Goal: Information Seeking & Learning: Understand process/instructions

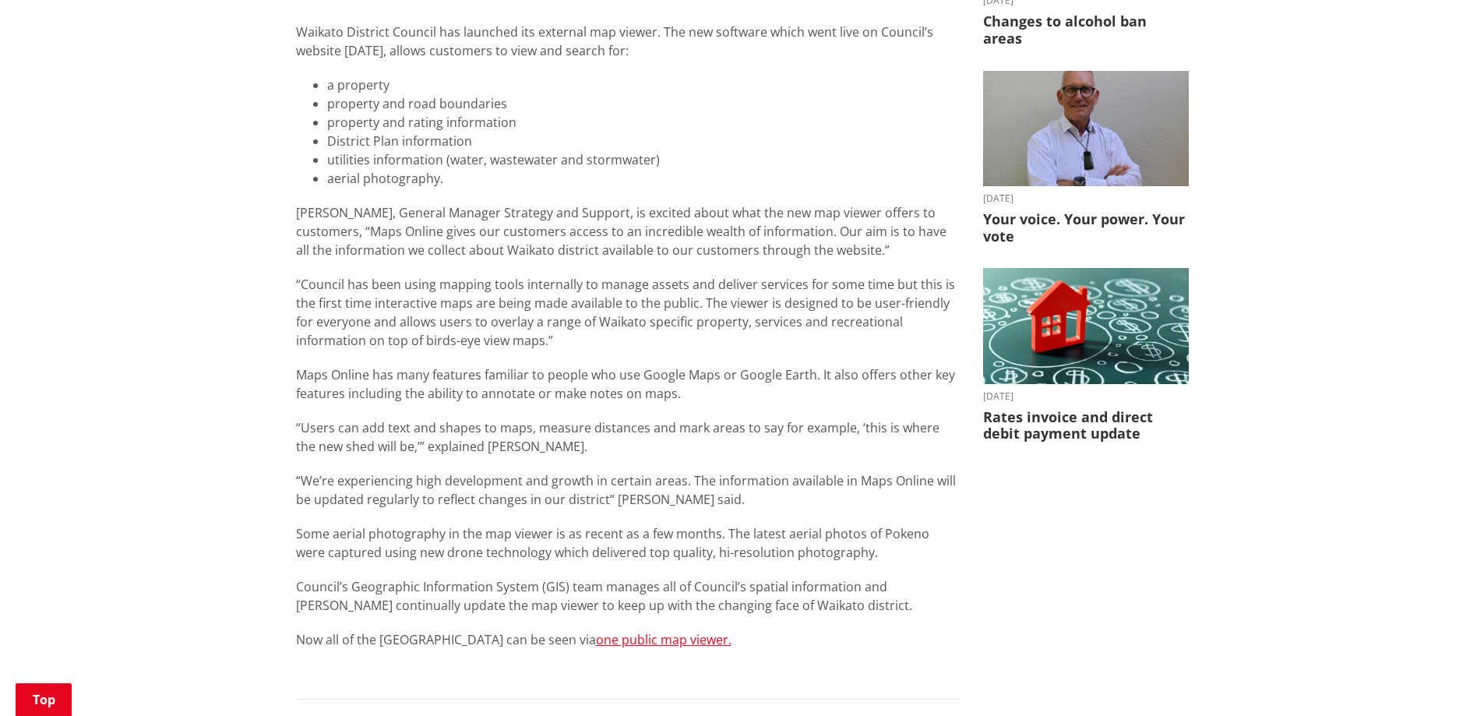
scroll to position [779, 0]
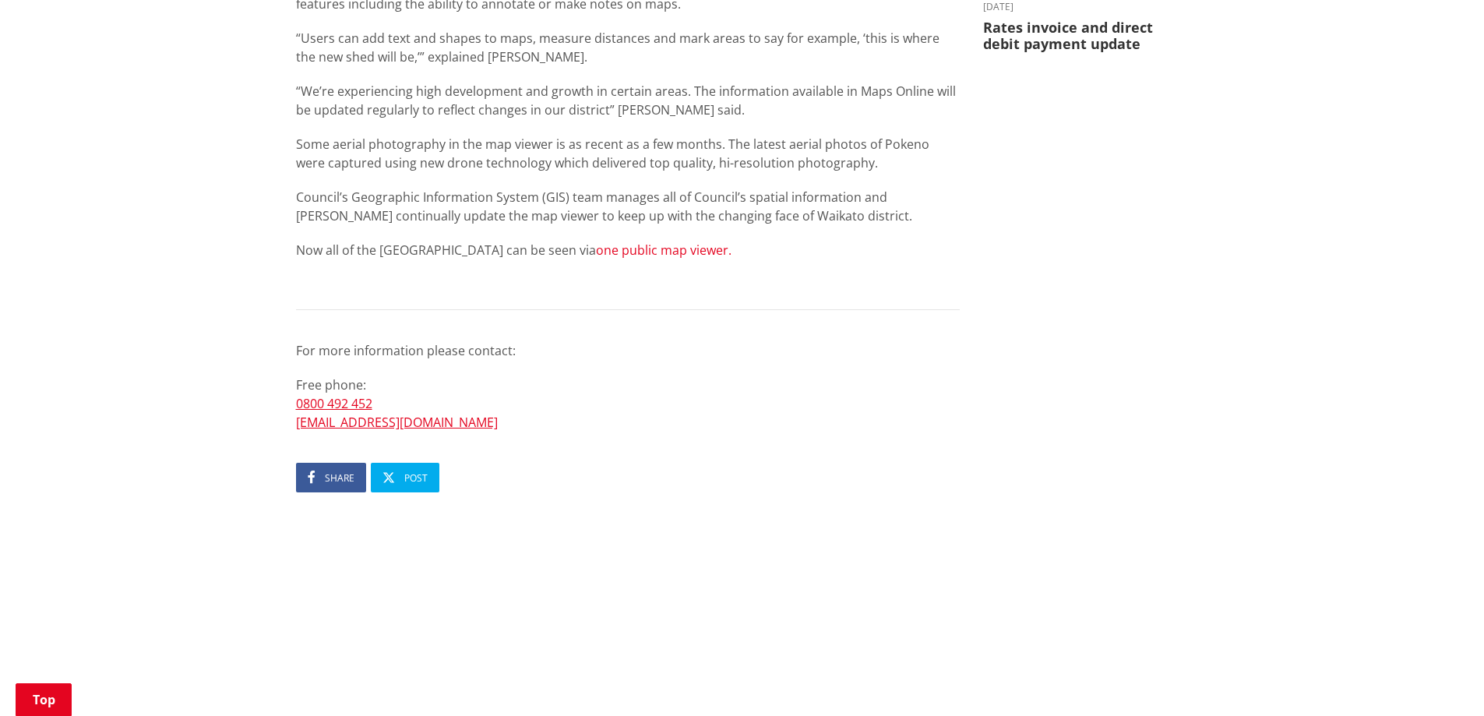
click at [657, 249] on link "one public map viewer." at bounding box center [664, 250] width 136 height 17
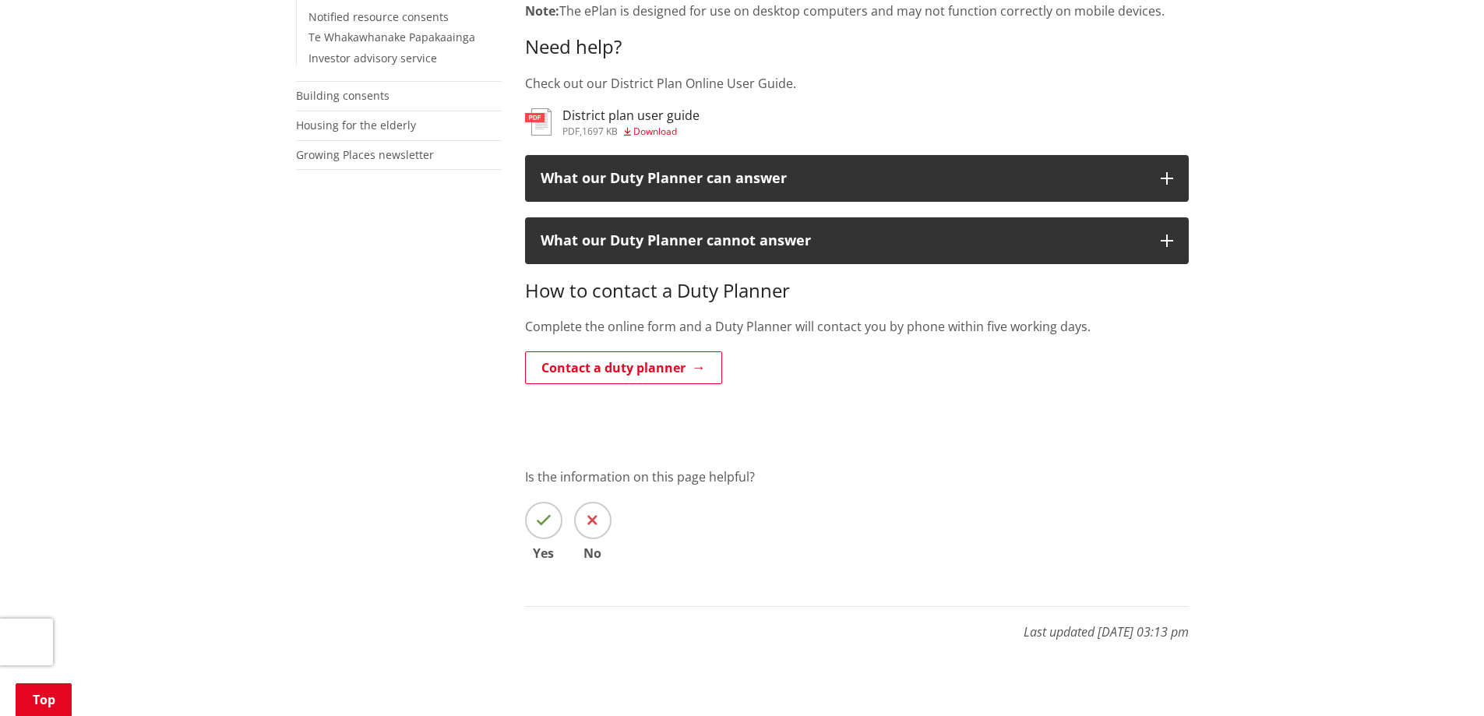
scroll to position [623, 0]
click at [651, 357] on link "Contact a duty planner" at bounding box center [623, 367] width 197 height 33
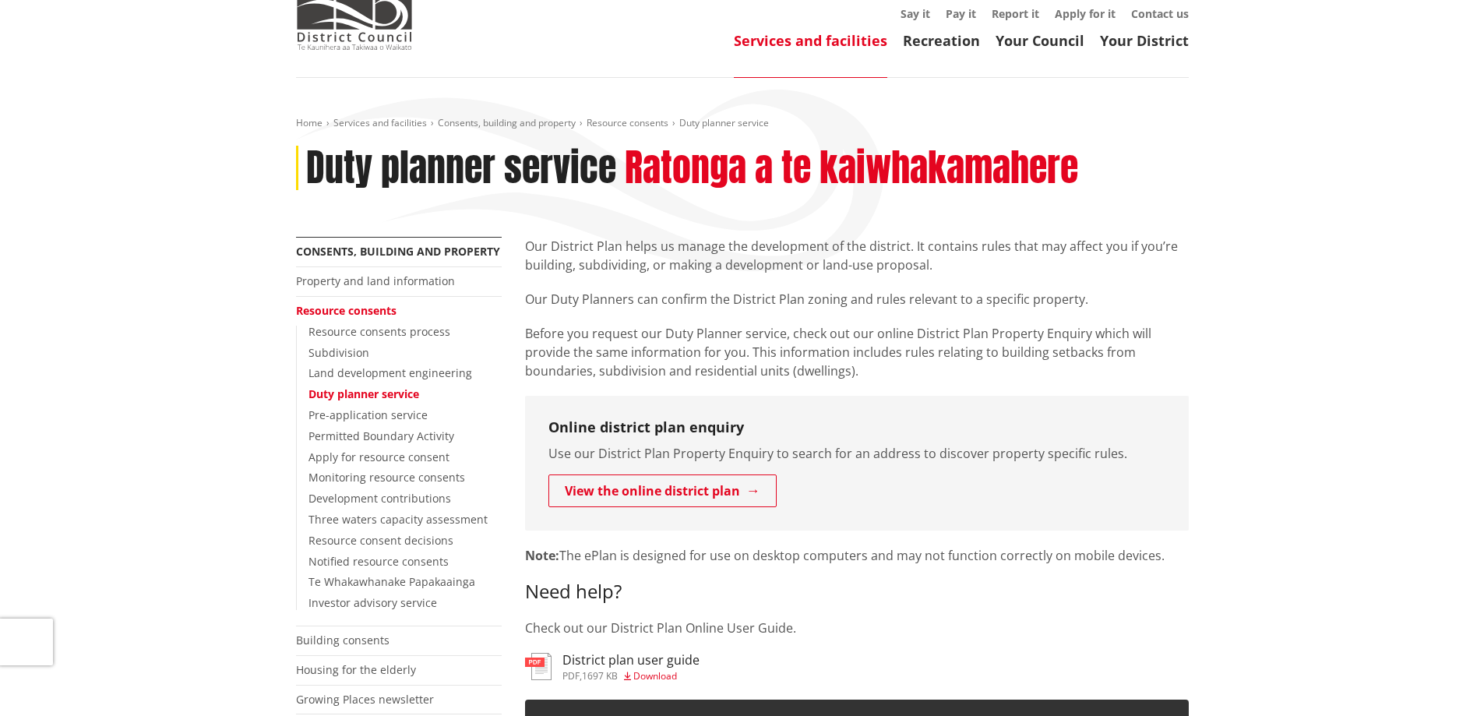
scroll to position [156, 0]
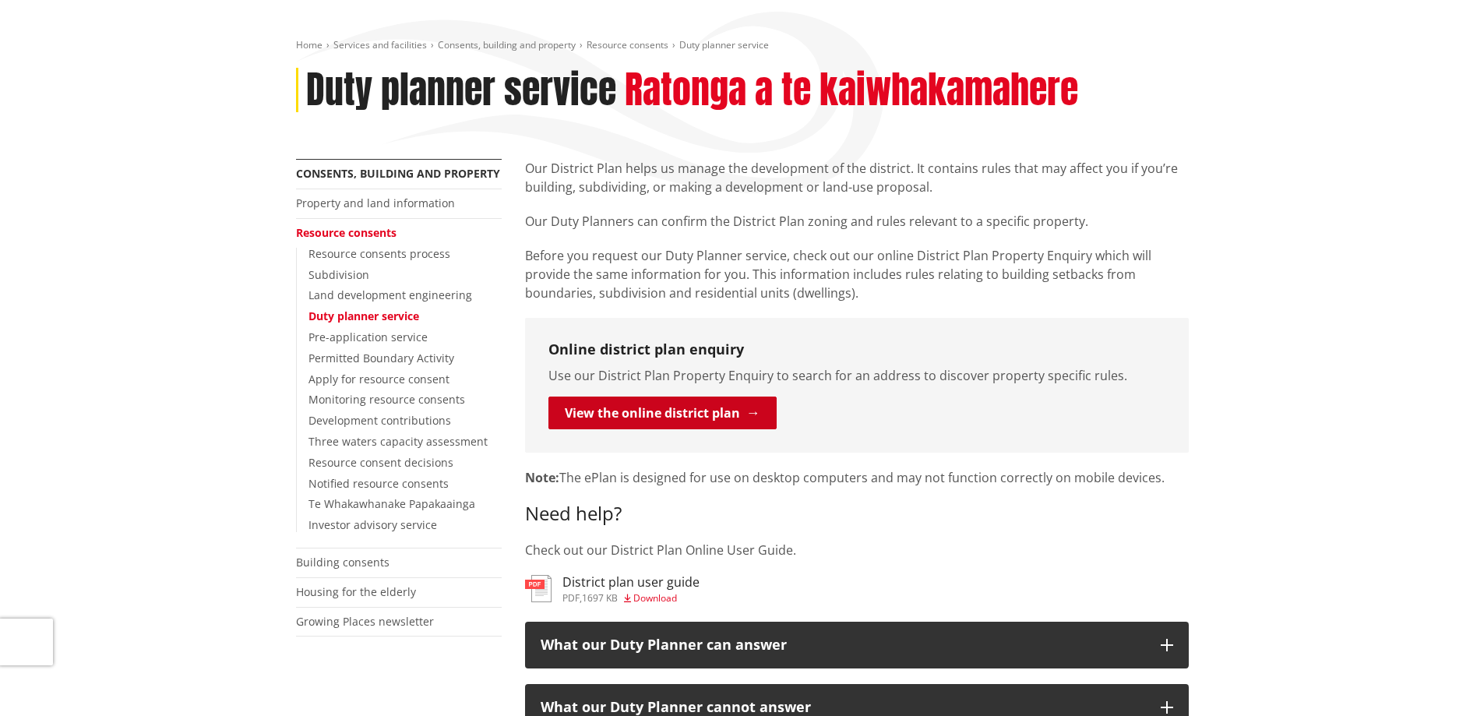
click at [662, 419] on link "View the online district plan" at bounding box center [663, 413] width 228 height 33
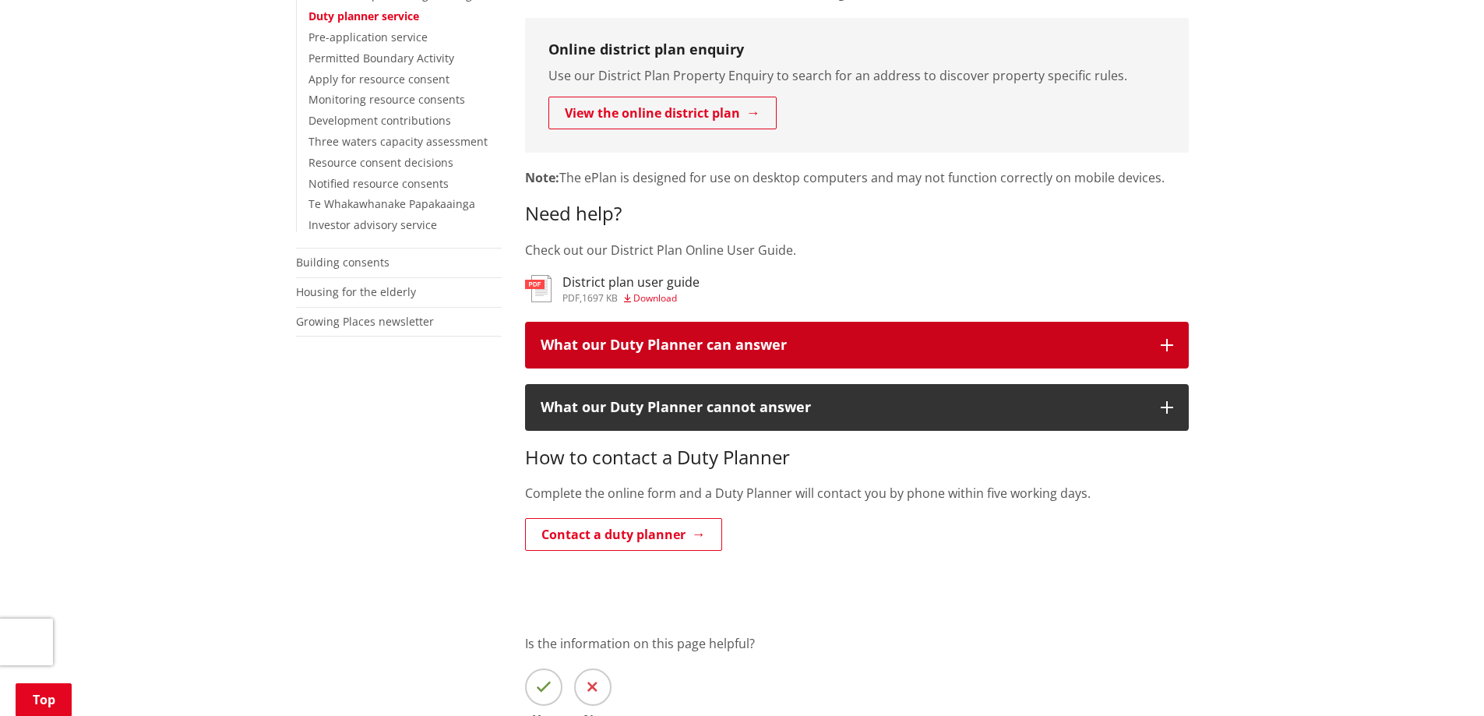
scroll to position [468, 0]
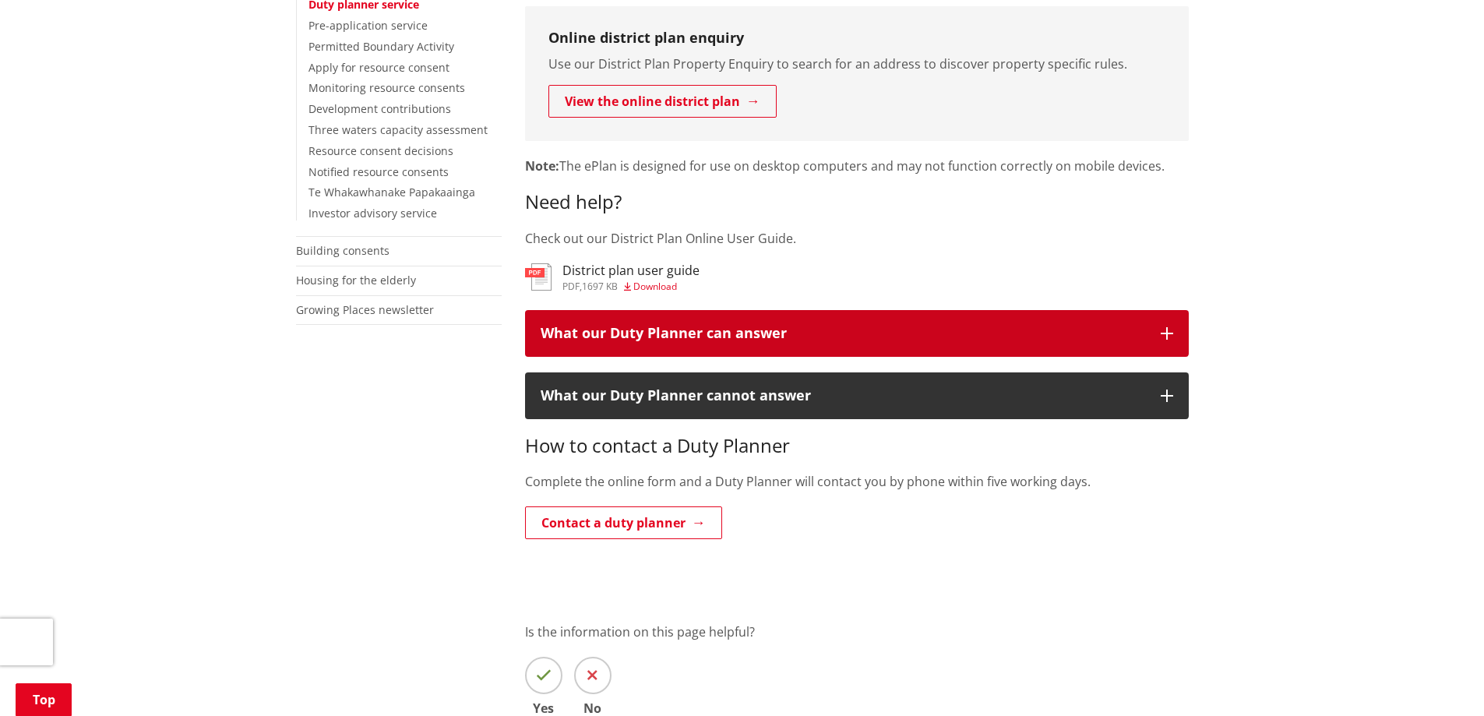
click at [1015, 338] on div "What our Duty Planner can answer" at bounding box center [843, 334] width 605 height 16
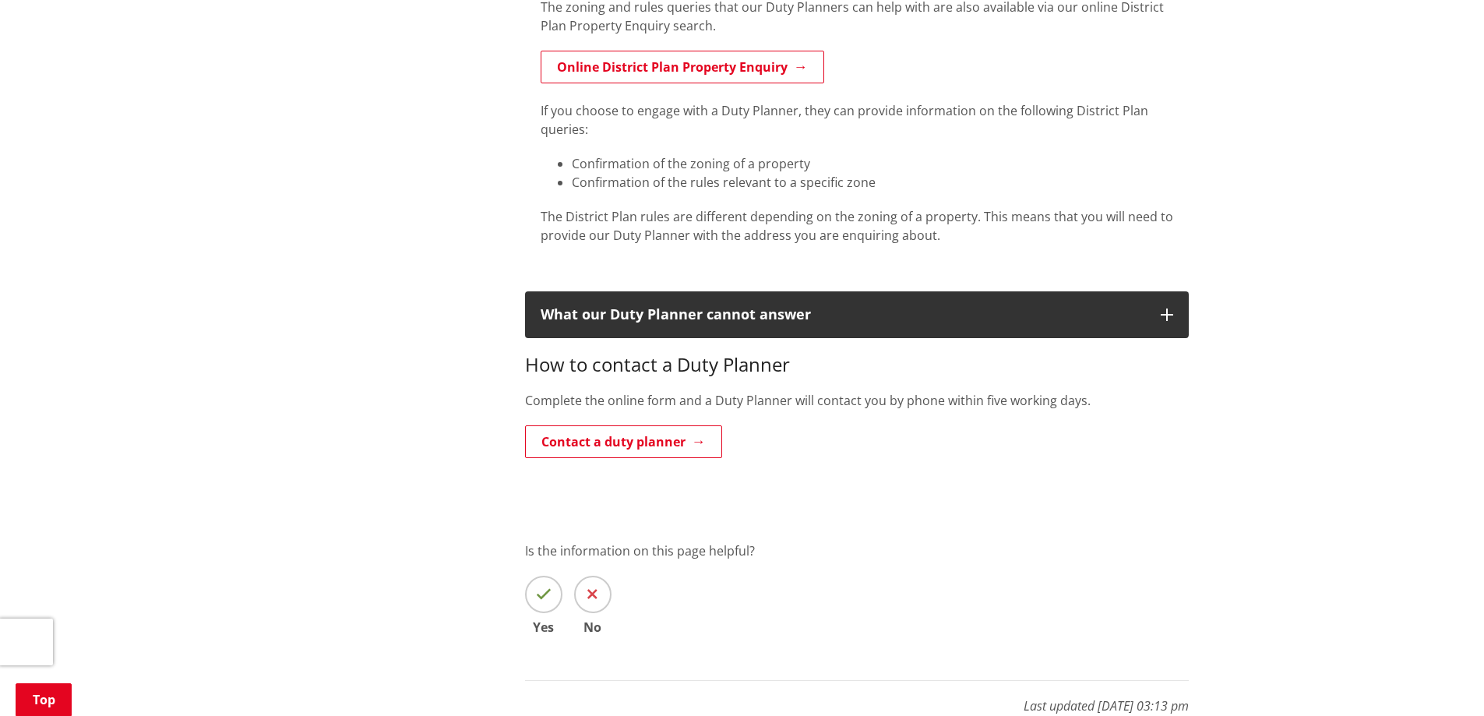
scroll to position [857, 0]
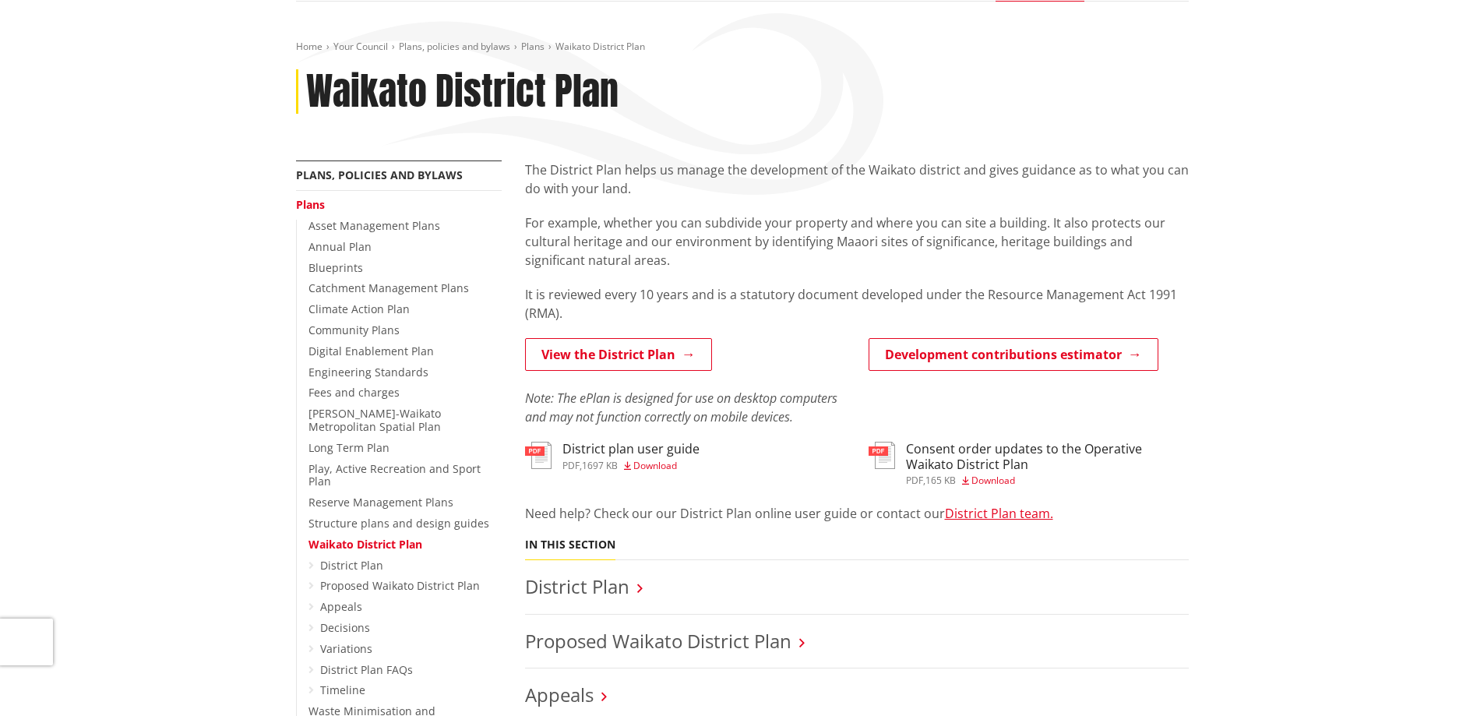
scroll to position [156, 0]
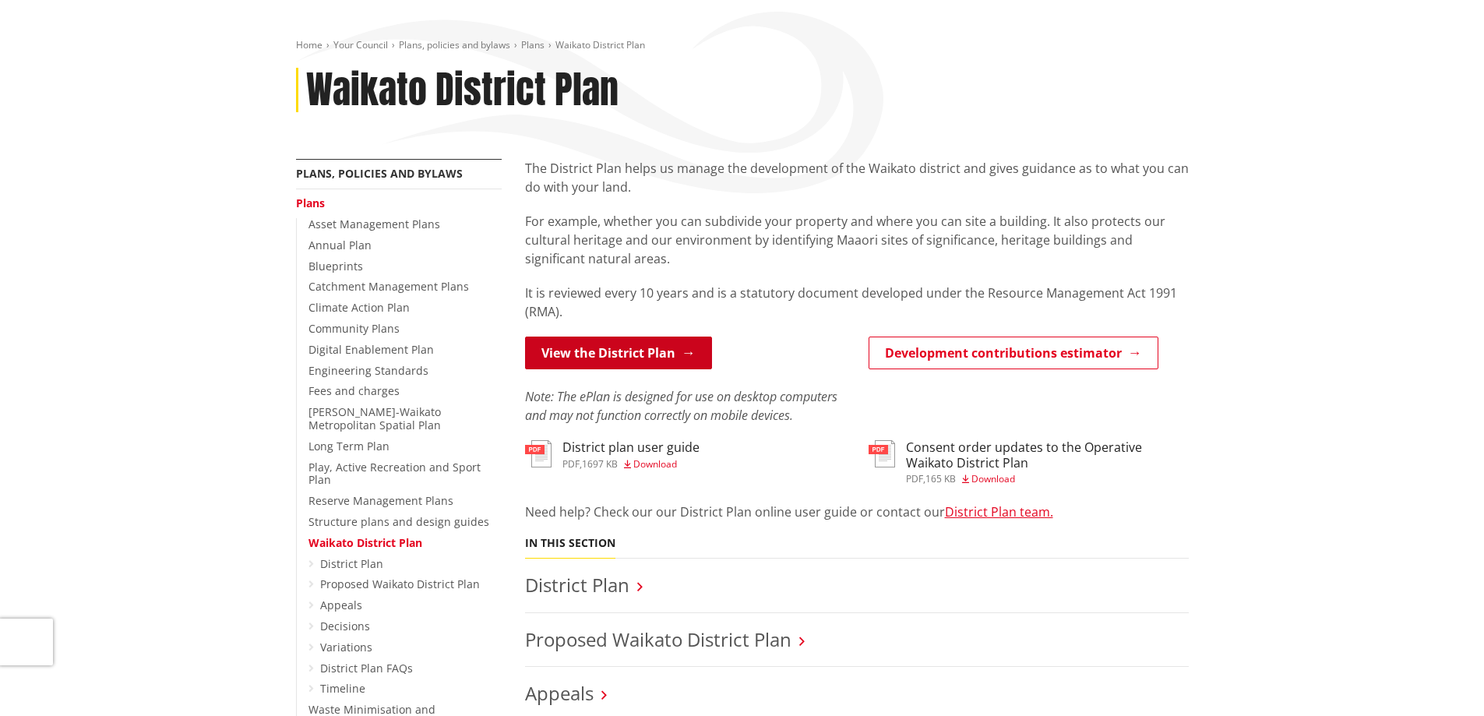
click at [595, 361] on link "View the District Plan" at bounding box center [618, 353] width 187 height 33
